Goal: Task Accomplishment & Management: Manage account settings

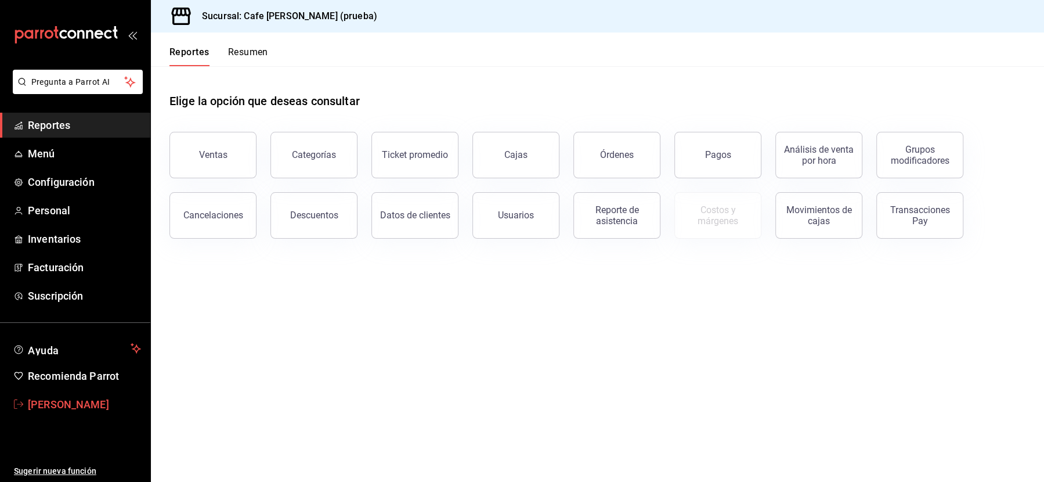
click at [68, 401] on span "[PERSON_NAME]" at bounding box center [84, 404] width 113 height 16
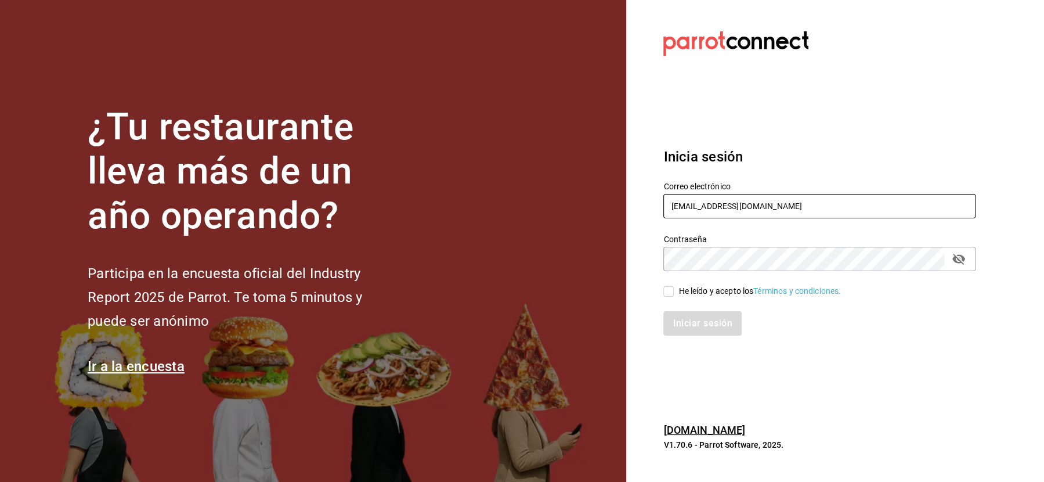
click at [722, 206] on input "[EMAIL_ADDRESS][DOMAIN_NAME]" at bounding box center [819, 206] width 312 height 24
paste input "jantaasianpub@lapaz"
type input "[EMAIL_ADDRESS][DOMAIN_NAME]"
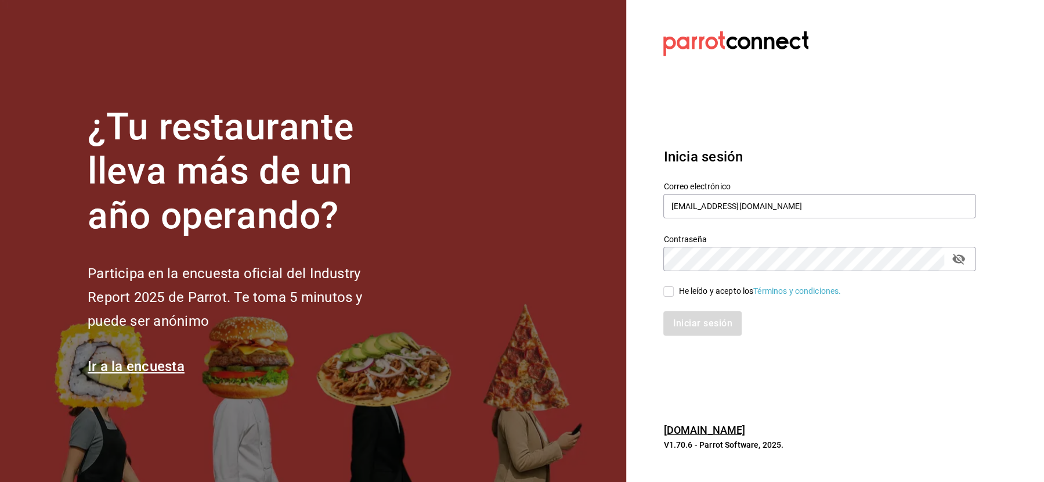
click at [699, 284] on div "He leído y acepto los Términos y condiciones." at bounding box center [813, 284] width 326 height 27
click at [697, 295] on div "He leído y acepto los Términos y condiciones." at bounding box center [760, 291] width 163 height 12
click at [674, 295] on input "He leído y acepto los Términos y condiciones." at bounding box center [668, 291] width 10 height 10
checkbox input "true"
click at [697, 333] on button "Iniciar sesión" at bounding box center [702, 323] width 79 height 24
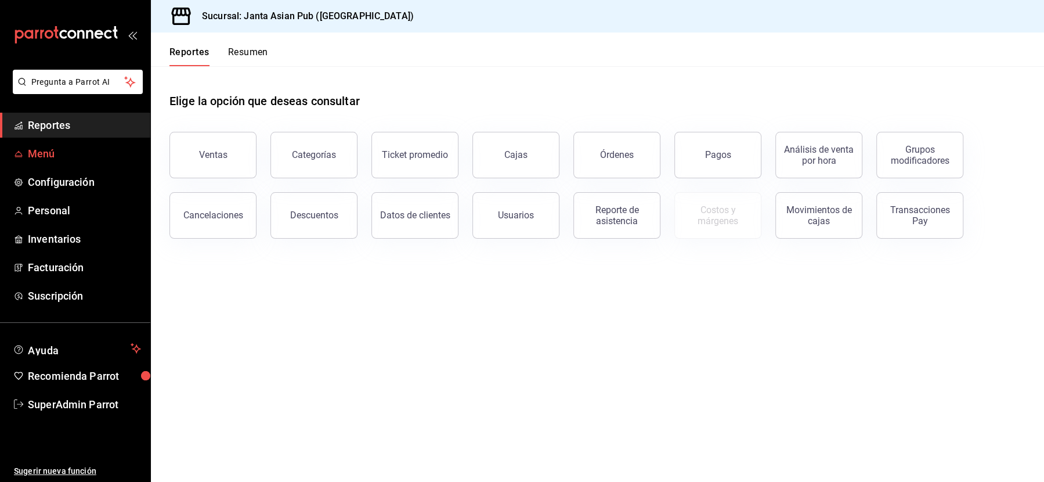
click at [55, 161] on link "Menú" at bounding box center [75, 153] width 150 height 25
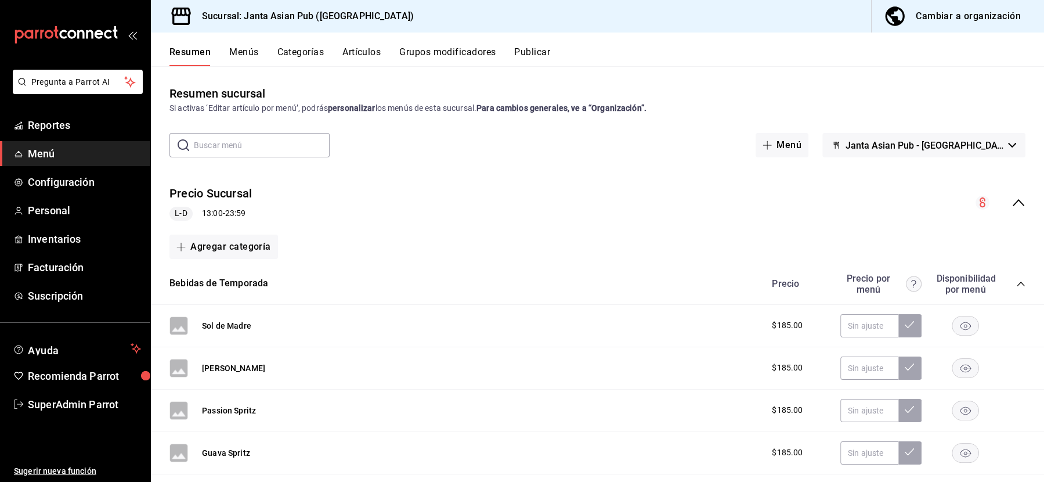
click at [239, 50] on button "Menús" at bounding box center [243, 56] width 29 height 20
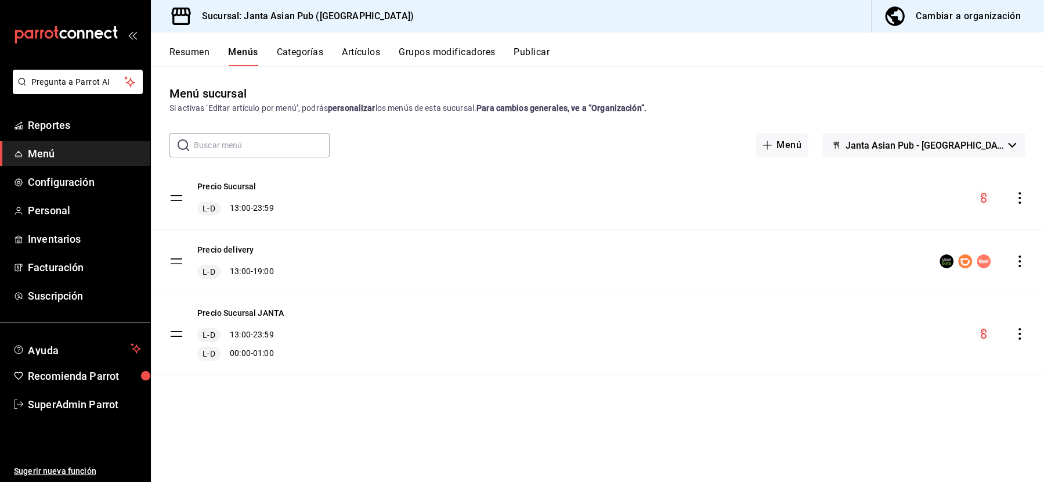
click at [1022, 264] on icon "actions" at bounding box center [1020, 261] width 12 height 12
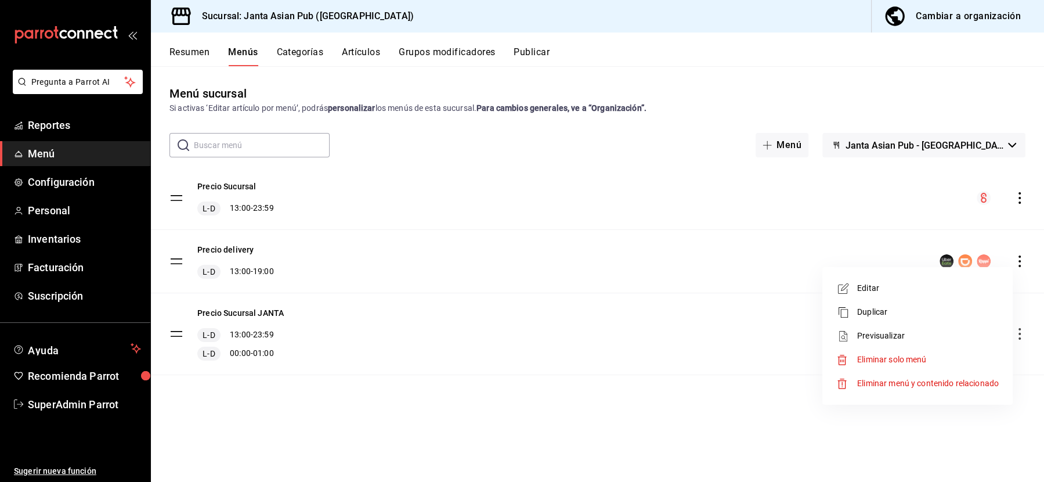
click at [291, 225] on div at bounding box center [522, 241] width 1044 height 482
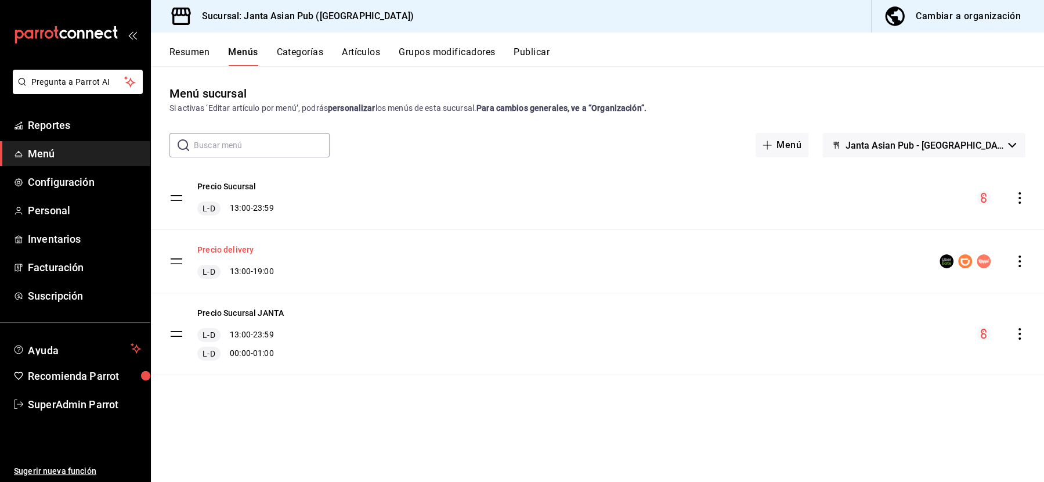
click at [237, 248] on button "Precio delivery" at bounding box center [225, 250] width 56 height 12
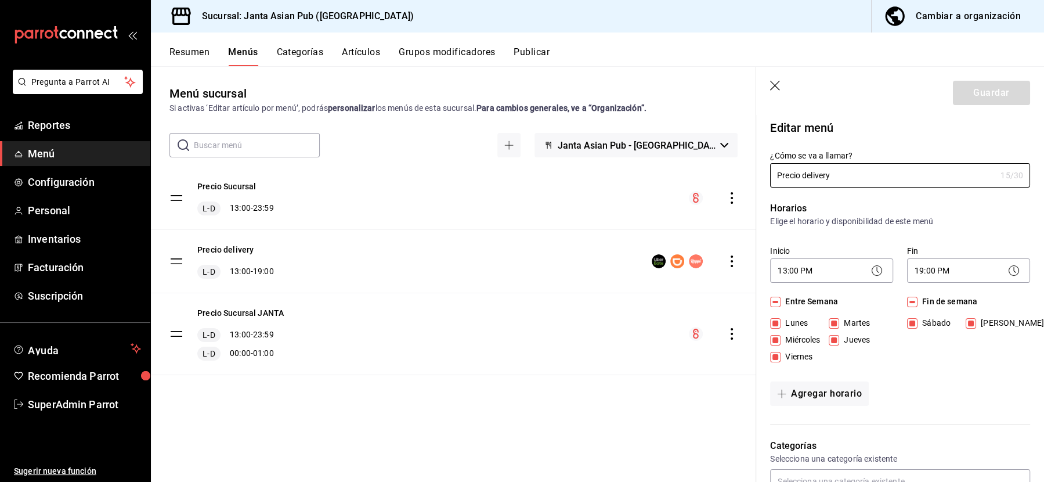
click at [778, 88] on icon "button" at bounding box center [776, 87] width 12 height 12
checkbox input "false"
type input "1758243177292"
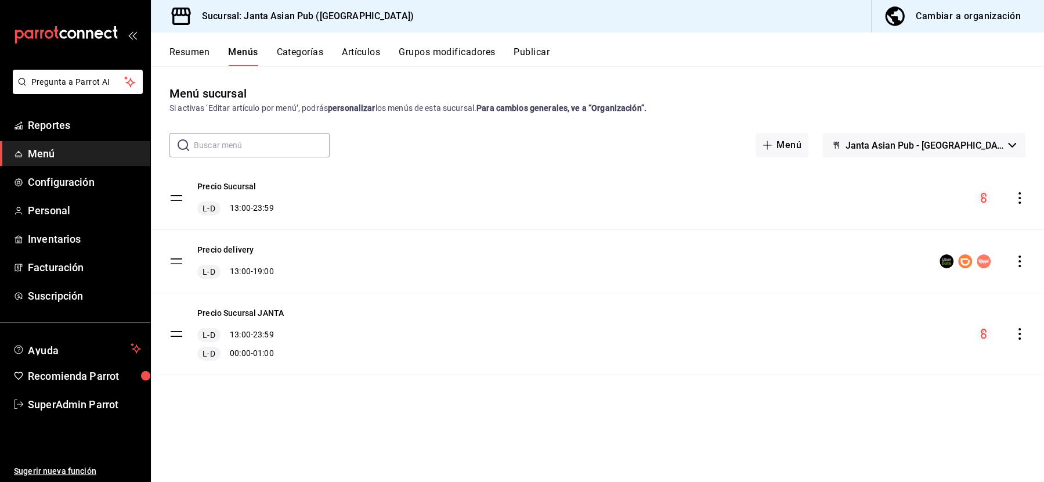
checkbox input "false"
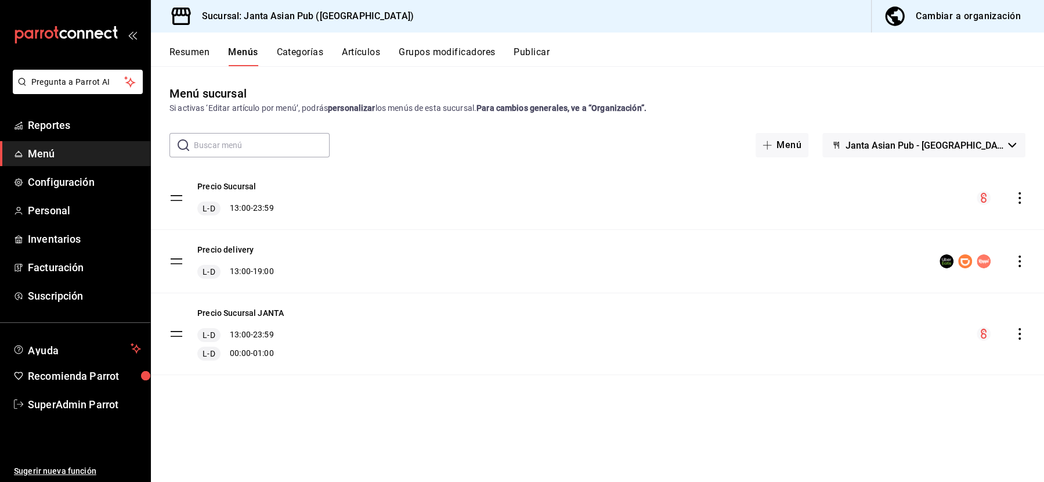
checkbox input "false"
click at [1022, 262] on icon "actions" at bounding box center [1020, 261] width 12 height 12
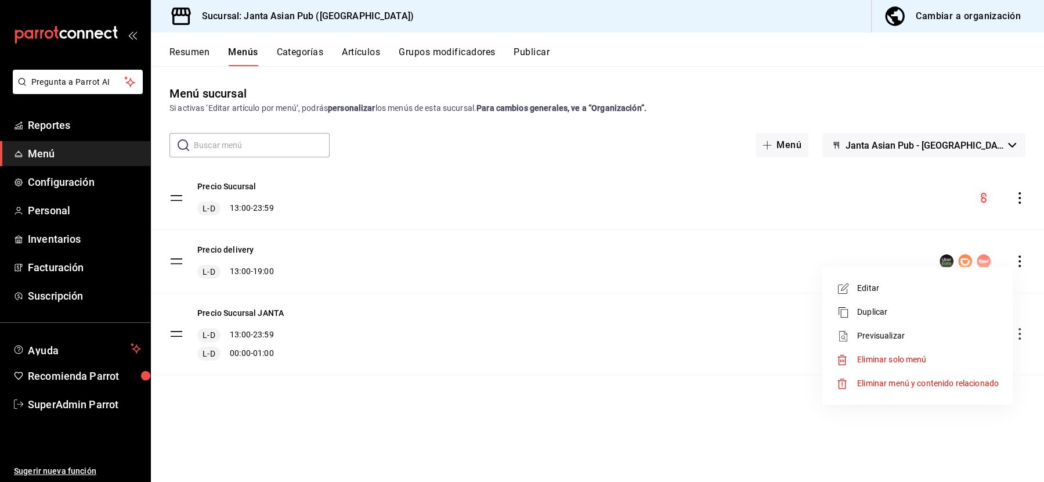
click at [900, 331] on span "Previsualizar" at bounding box center [928, 336] width 142 height 12
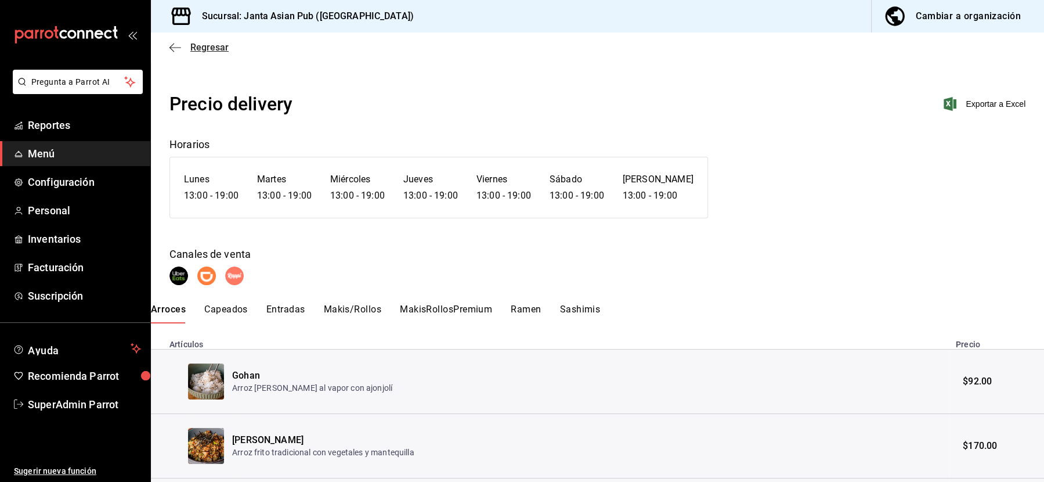
click at [197, 51] on span "Regresar" at bounding box center [209, 47] width 38 height 11
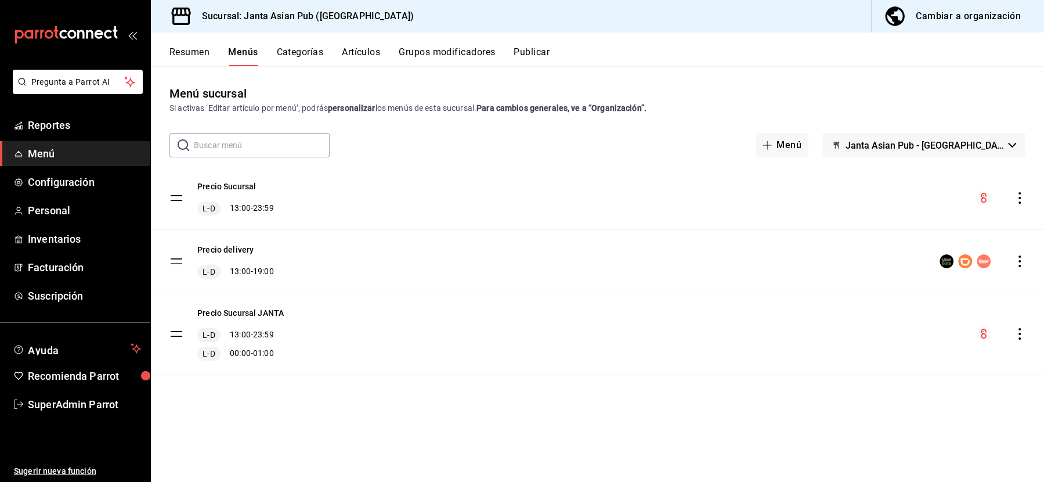
click at [363, 49] on button "Artículos" at bounding box center [361, 56] width 38 height 20
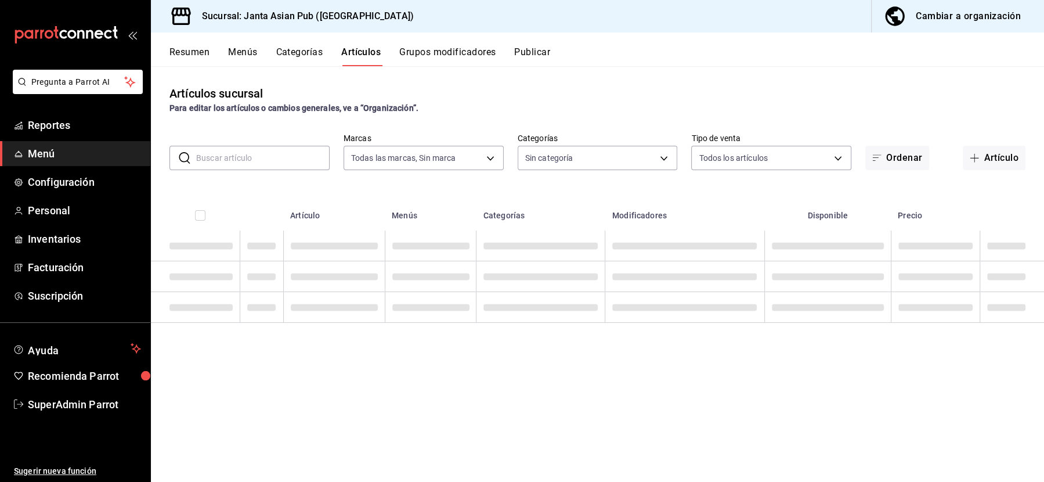
type input "1db30118-5670-46c3-9d09-b77bd7bb8fe6,be46397b-311f-4062-b626-5c189c252b46"
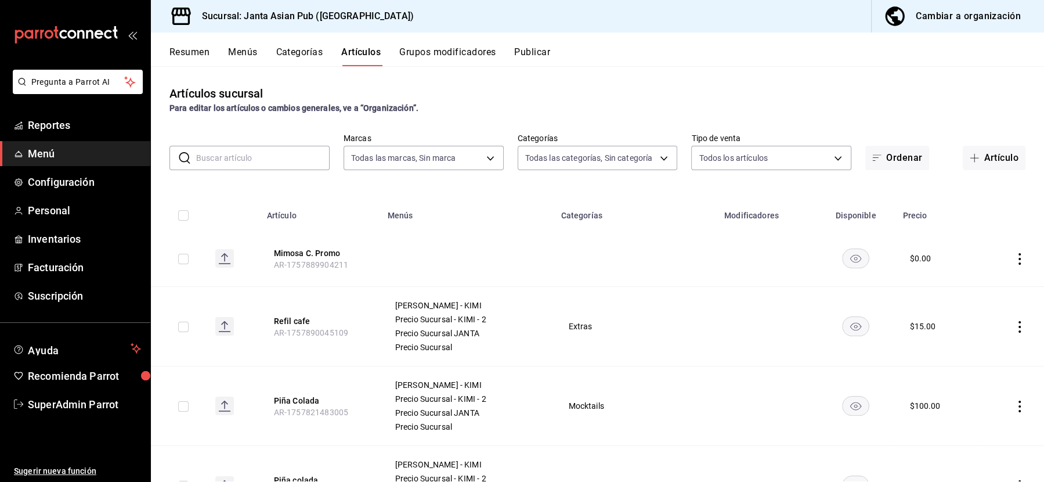
type input "70c5a775-ad25-44b7-8e18-3ab9461f56c9,d7cfda9f-04a9-47dc-8dff-bad7e0b6e1ec,70ffa…"
click at [284, 156] on input "text" at bounding box center [263, 157] width 134 height 23
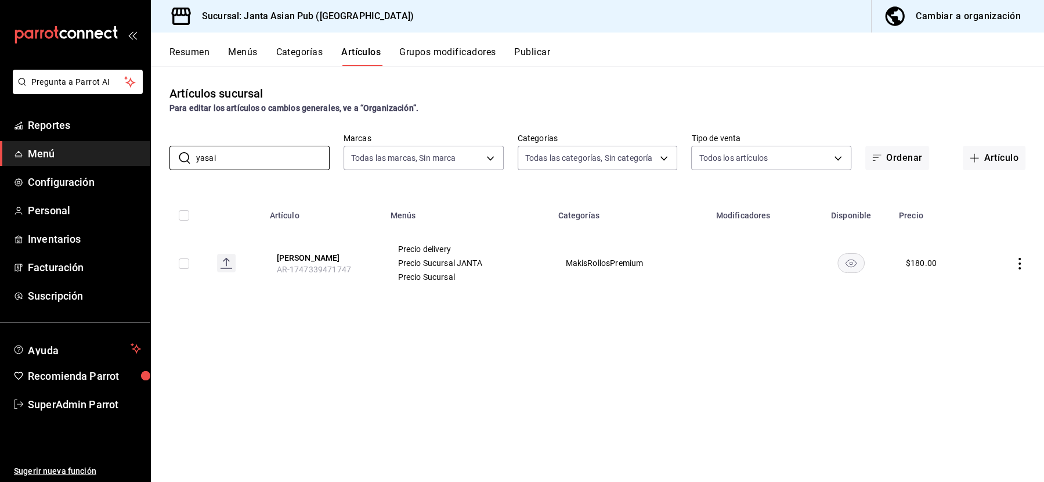
type input "yasai"
click at [316, 253] on button "Yasai Maki" at bounding box center [322, 258] width 93 height 12
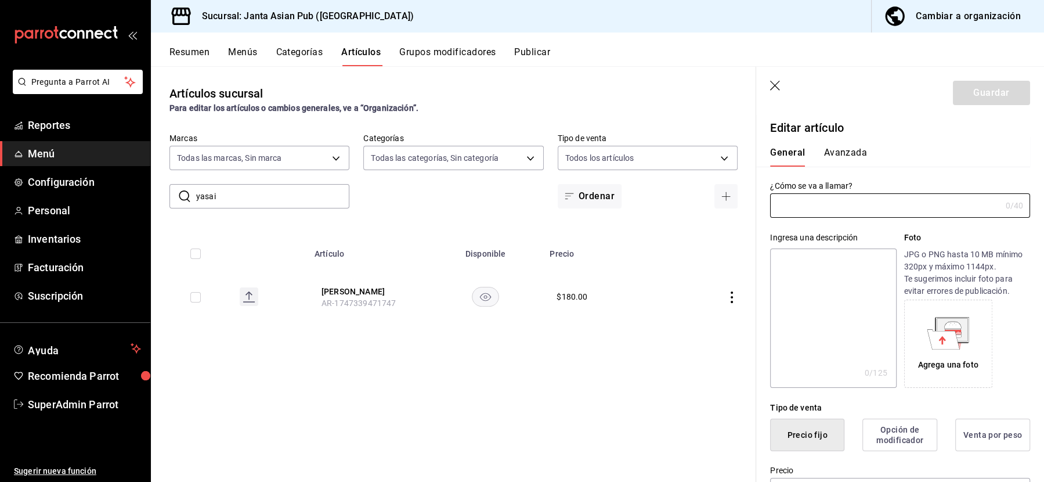
type input "Yasai Maki"
type textarea "Futomaki vegetariano relleno de vegetales frescos, aguacate, jícama, betabel y …"
type textarea "x"
type input "AR-1747339471747"
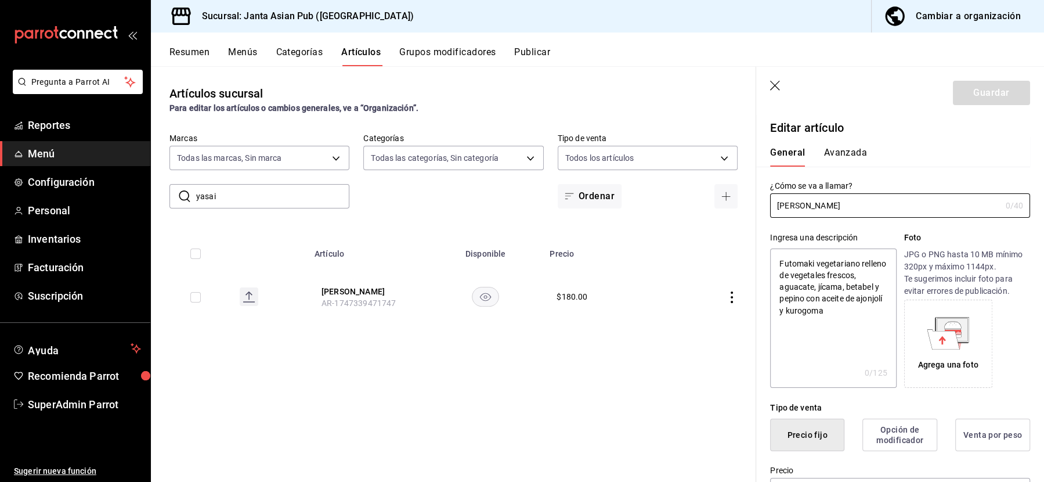
type textarea "x"
type input "$180.00"
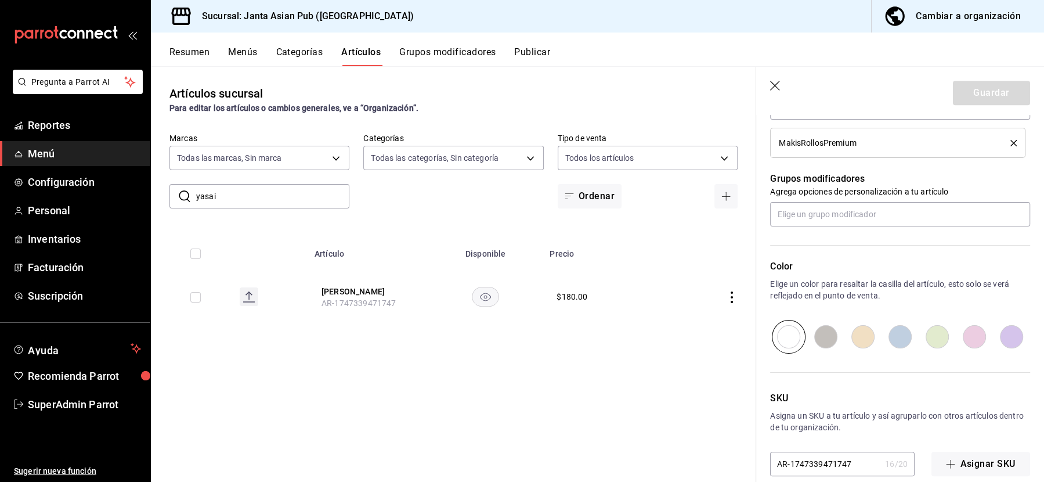
scroll to position [564, 0]
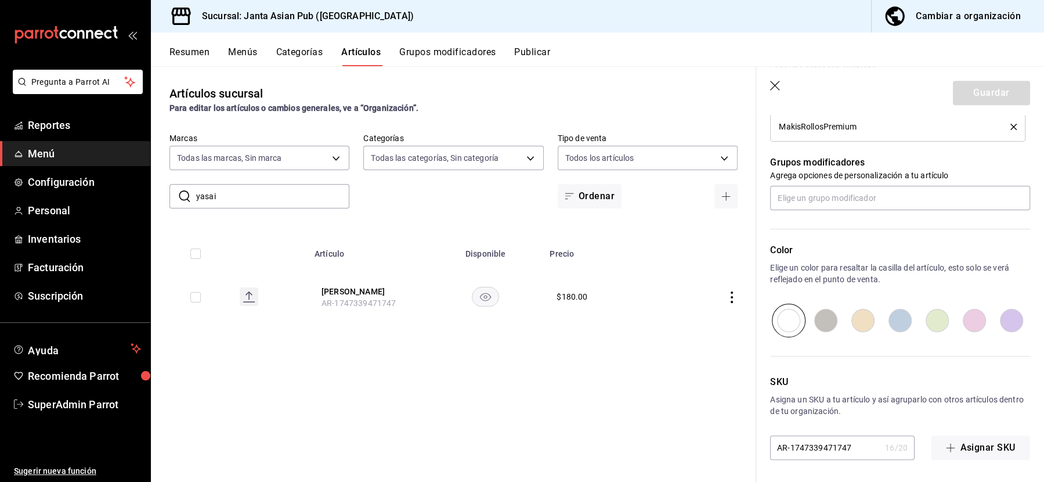
click at [774, 87] on icon "button" at bounding box center [776, 87] width 12 height 12
